Goal: Find specific page/section

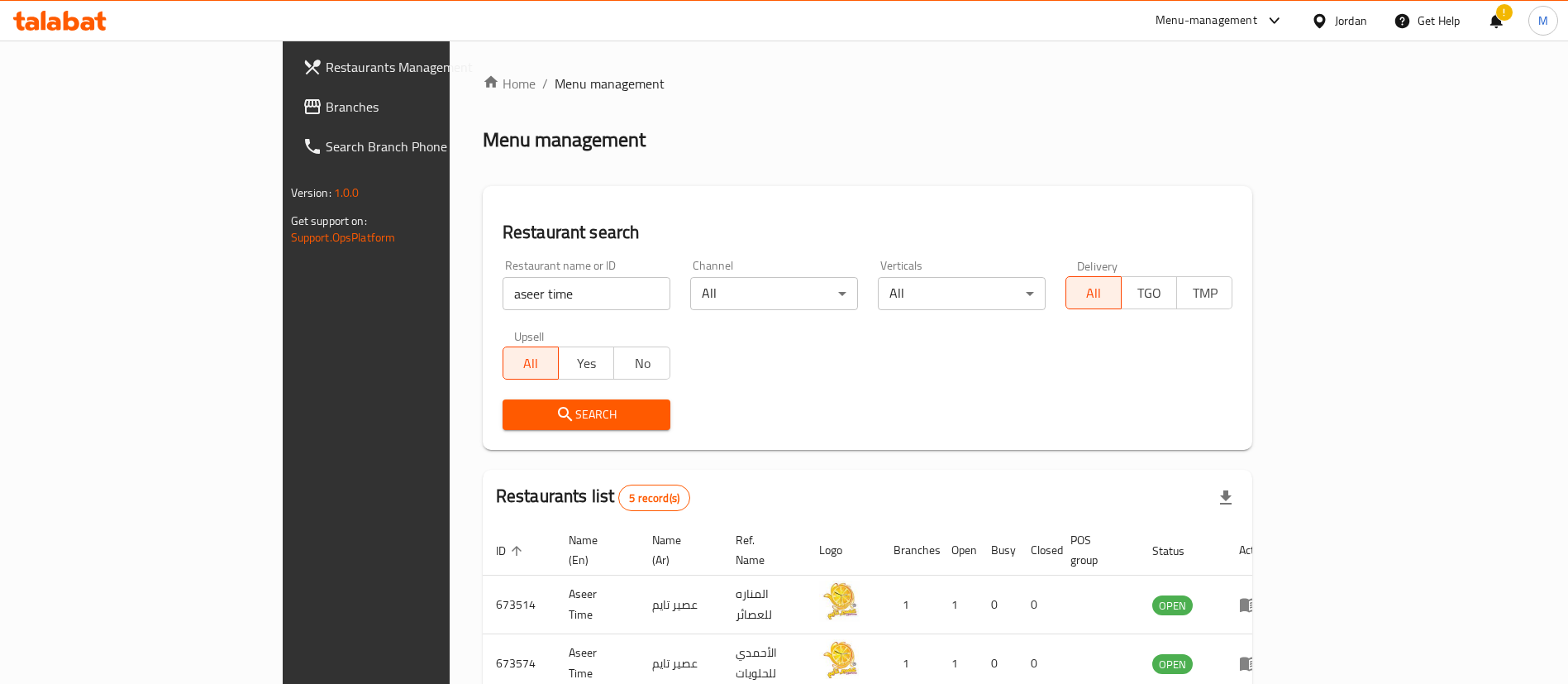
click at [502, 296] on input "aseer time" at bounding box center [586, 294] width 168 height 33
click button "Search" at bounding box center [586, 414] width 168 height 31
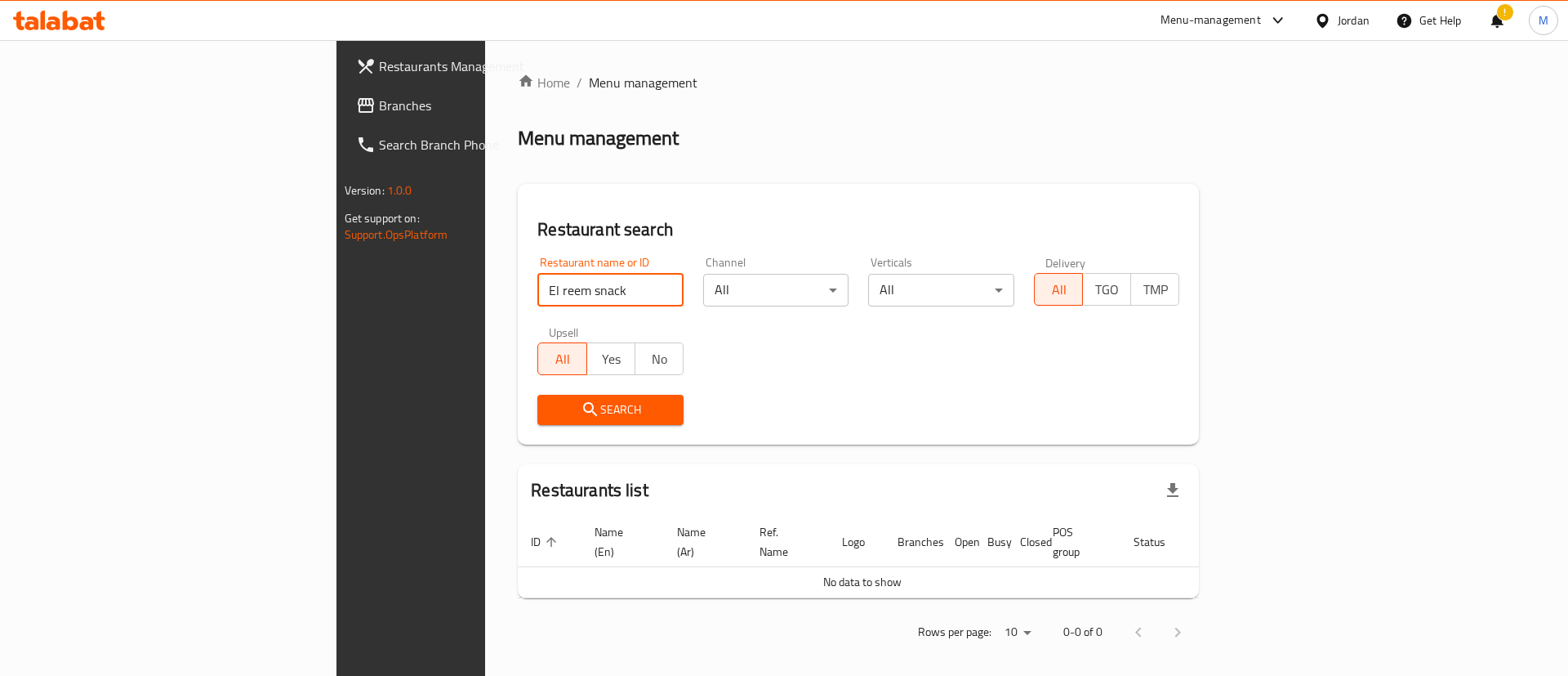
type input "El reem snack"
click button "Search" at bounding box center [611, 409] width 146 height 30
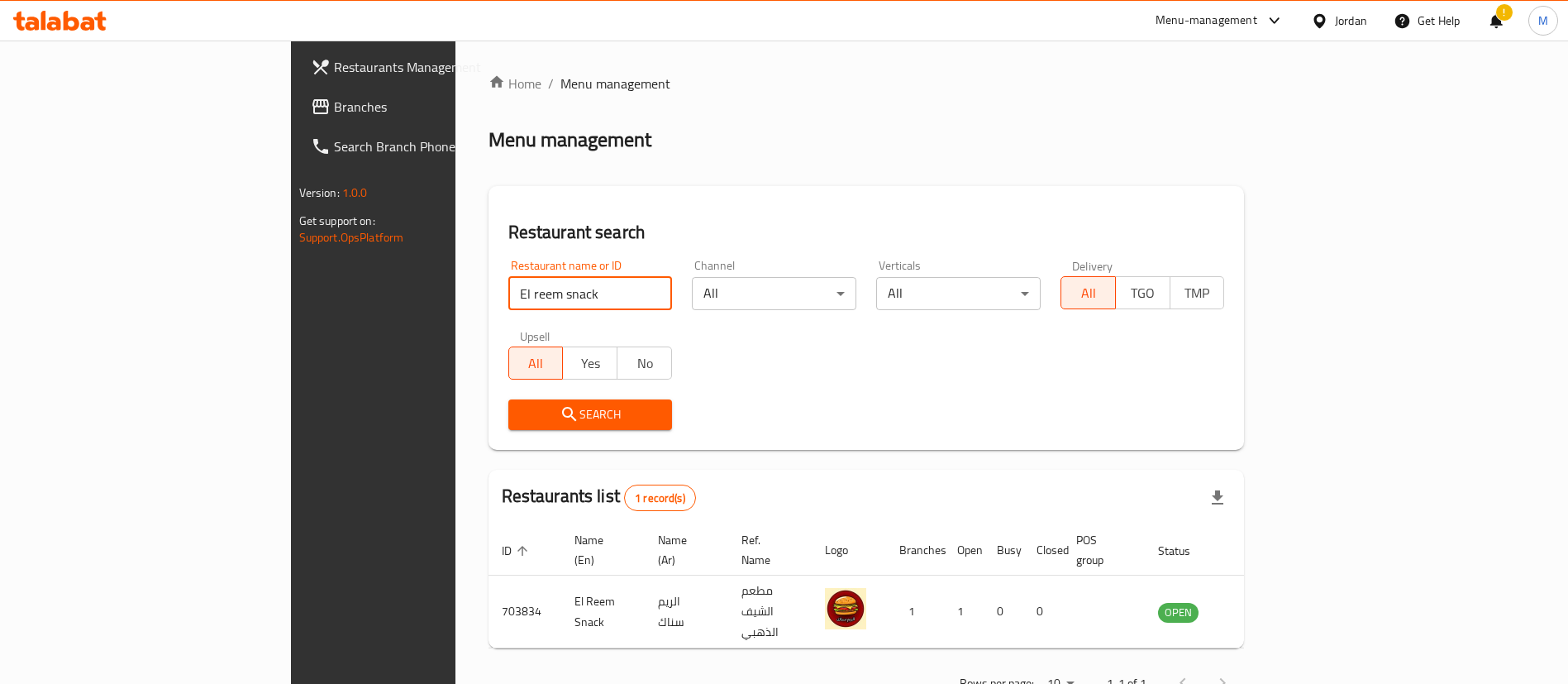
scroll to position [21, 0]
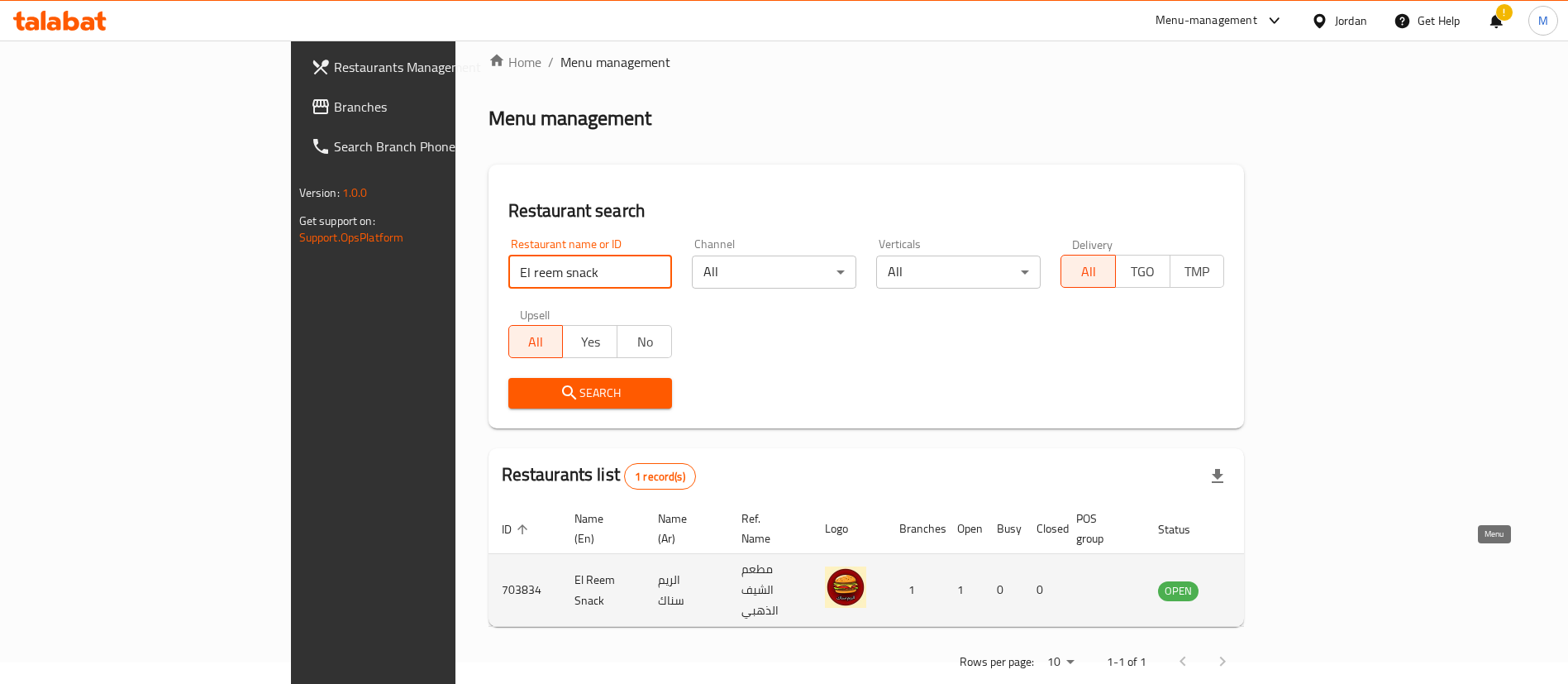
click at [1264, 584] on icon "enhanced table" at bounding box center [1254, 591] width 18 height 14
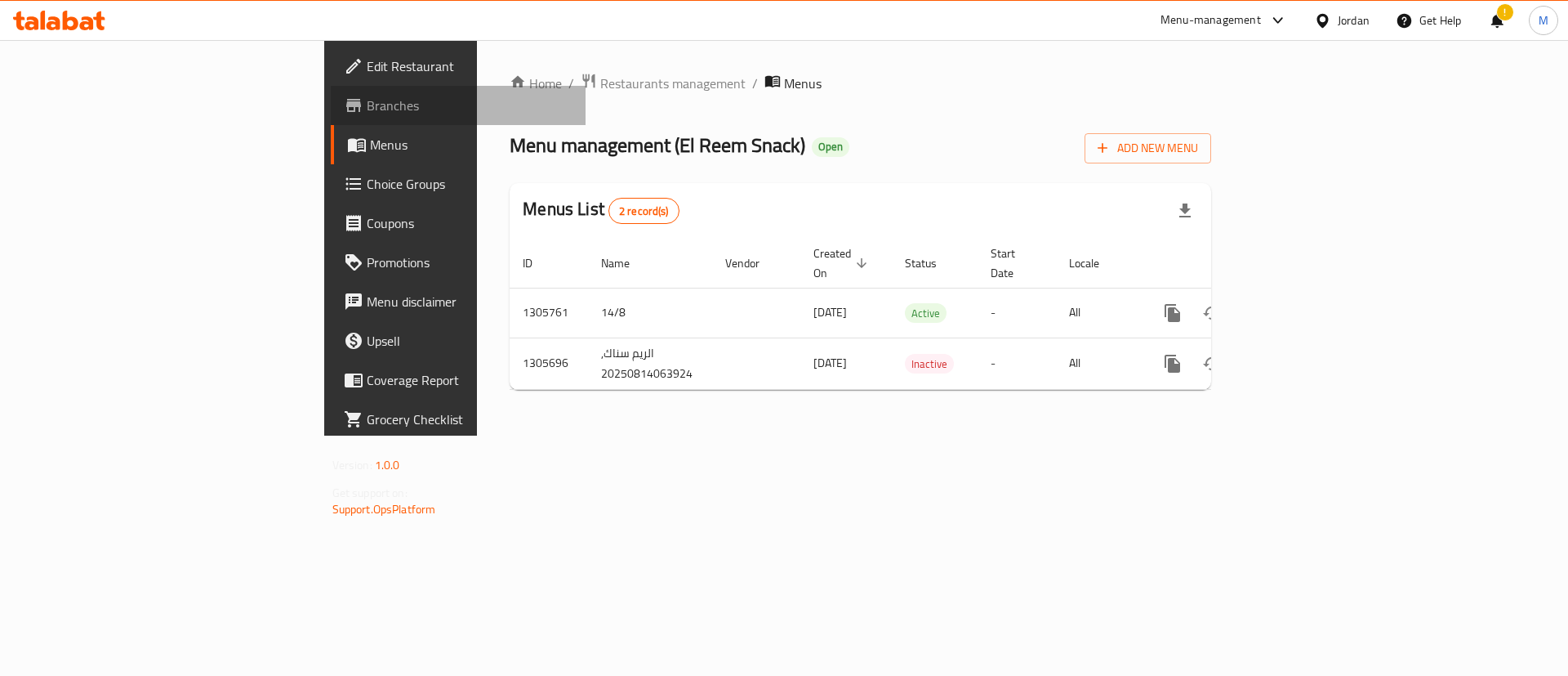
click at [367, 102] on span "Branches" at bounding box center [470, 105] width 206 height 19
